Goal: Transaction & Acquisition: Purchase product/service

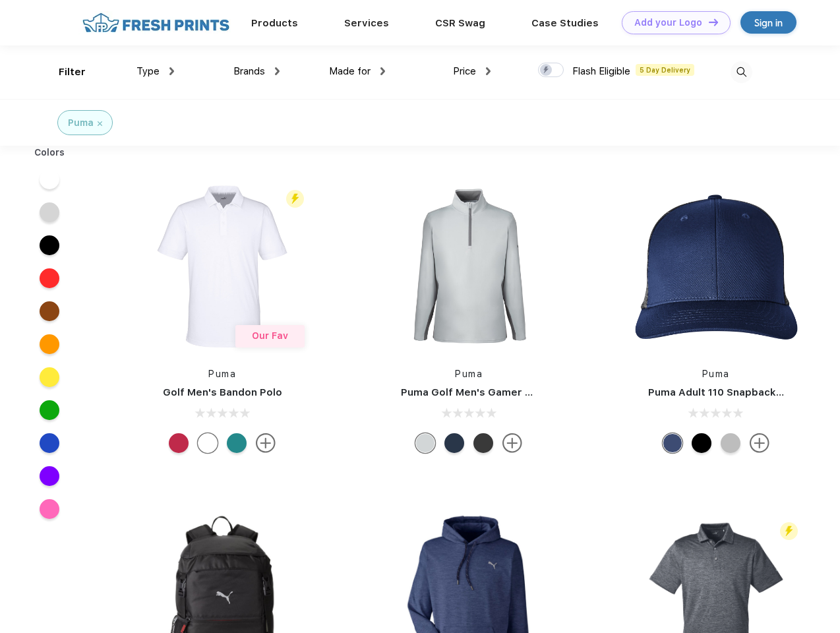
click at [672, 22] on link "Add your Logo Design Tool" at bounding box center [676, 22] width 109 height 23
click at [0, 0] on div "Design Tool" at bounding box center [0, 0] width 0 height 0
click at [708, 22] on link "Add your Logo Design Tool" at bounding box center [676, 22] width 109 height 23
click at [63, 72] on div "Filter" at bounding box center [72, 72] width 27 height 15
click at [156, 71] on span "Type" at bounding box center [148, 71] width 23 height 12
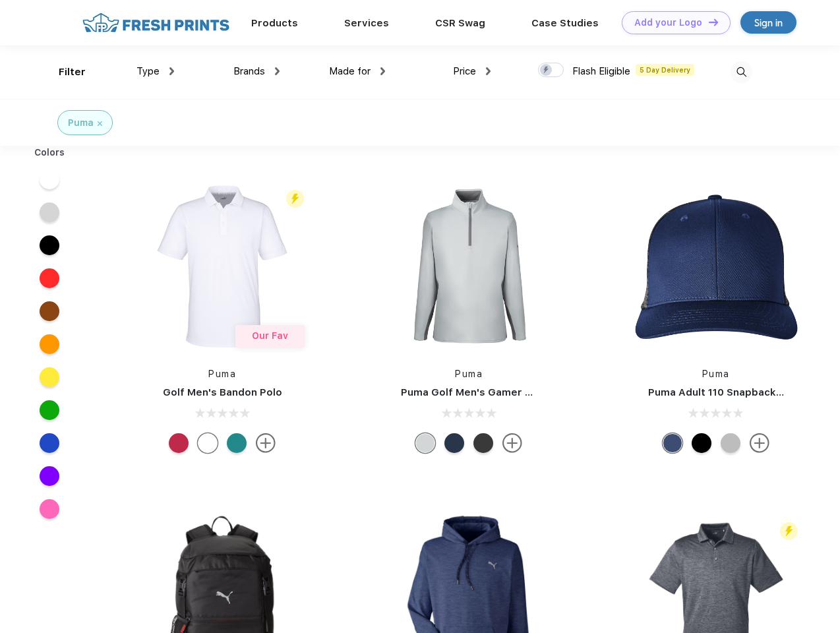
click at [257, 71] on span "Brands" at bounding box center [250, 71] width 32 height 12
click at [358, 71] on span "Made for" at bounding box center [350, 71] width 42 height 12
click at [472, 71] on span "Price" at bounding box center [464, 71] width 23 height 12
click at [552, 71] on div at bounding box center [551, 70] width 26 height 15
click at [547, 71] on input "checkbox" at bounding box center [542, 66] width 9 height 9
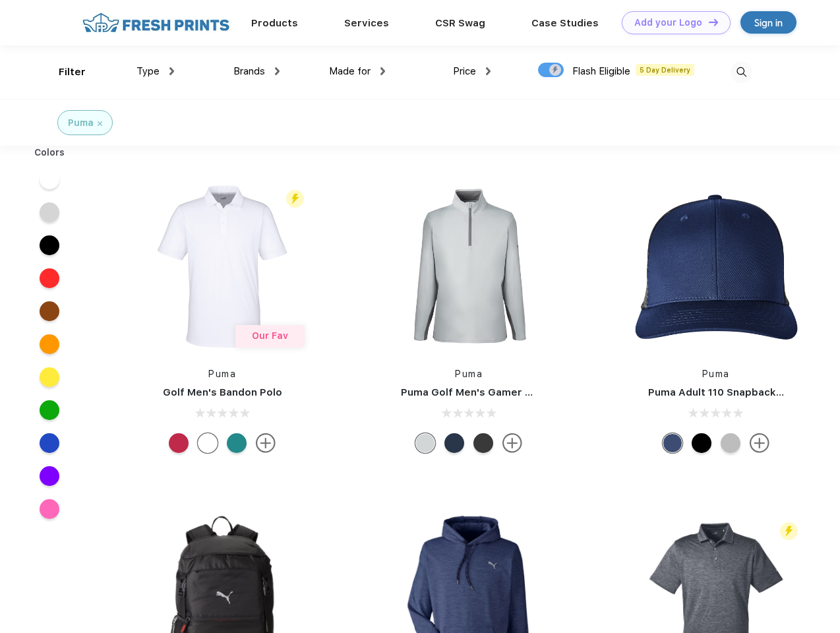
click at [742, 72] on img at bounding box center [742, 72] width 22 height 22
